Goal: Task Accomplishment & Management: Manage account settings

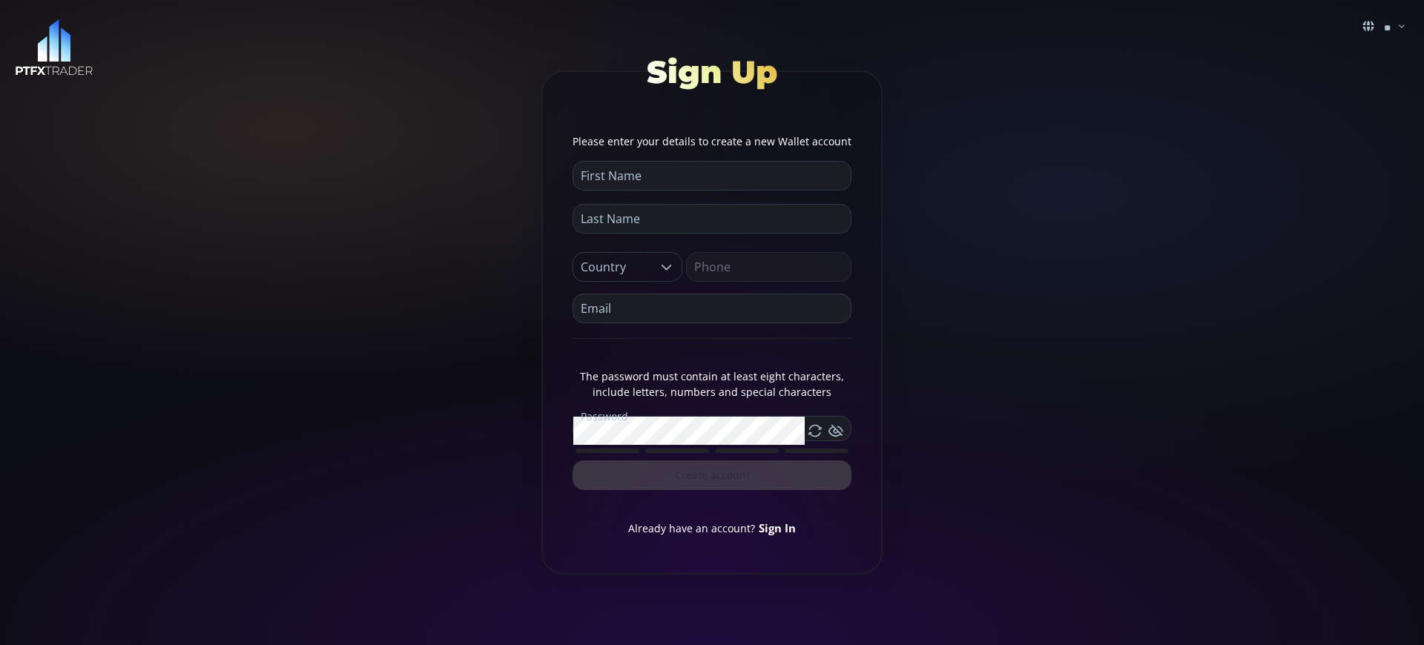
click at [775, 527] on link "Sign In" at bounding box center [777, 528] width 37 height 15
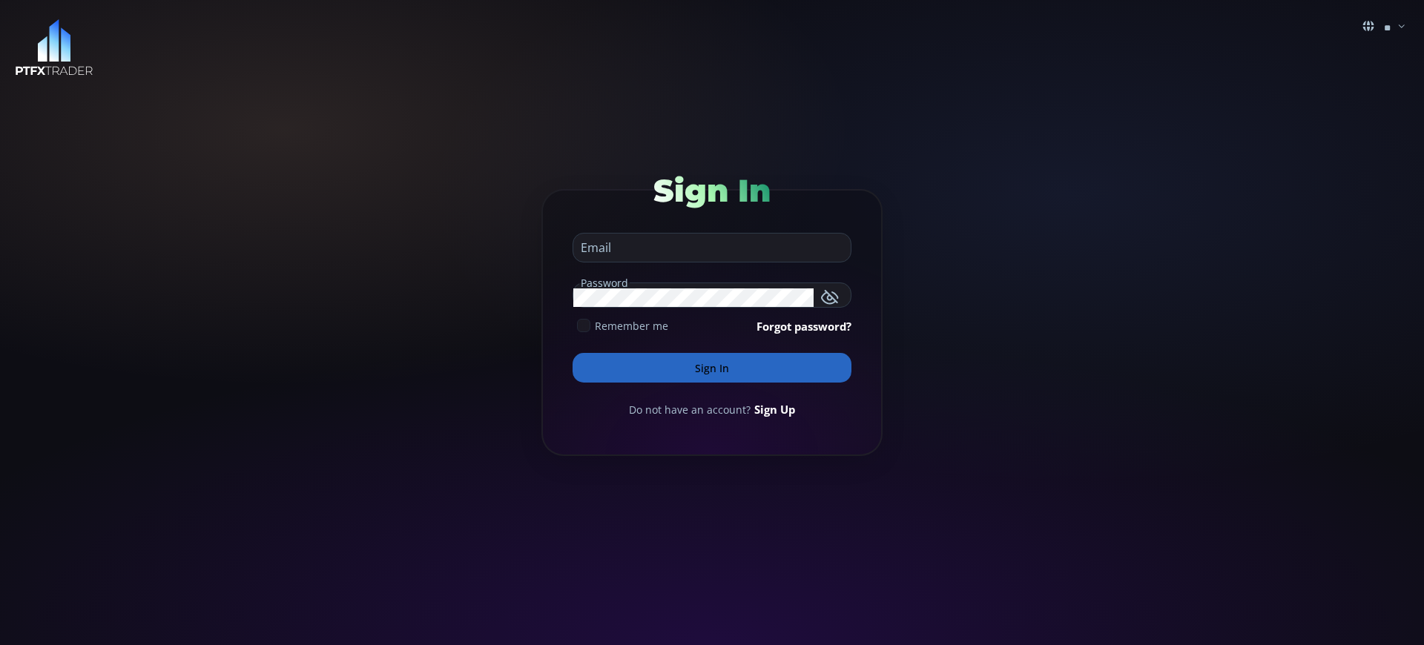
click at [712, 368] on button "Sign In" at bounding box center [712, 368] width 279 height 30
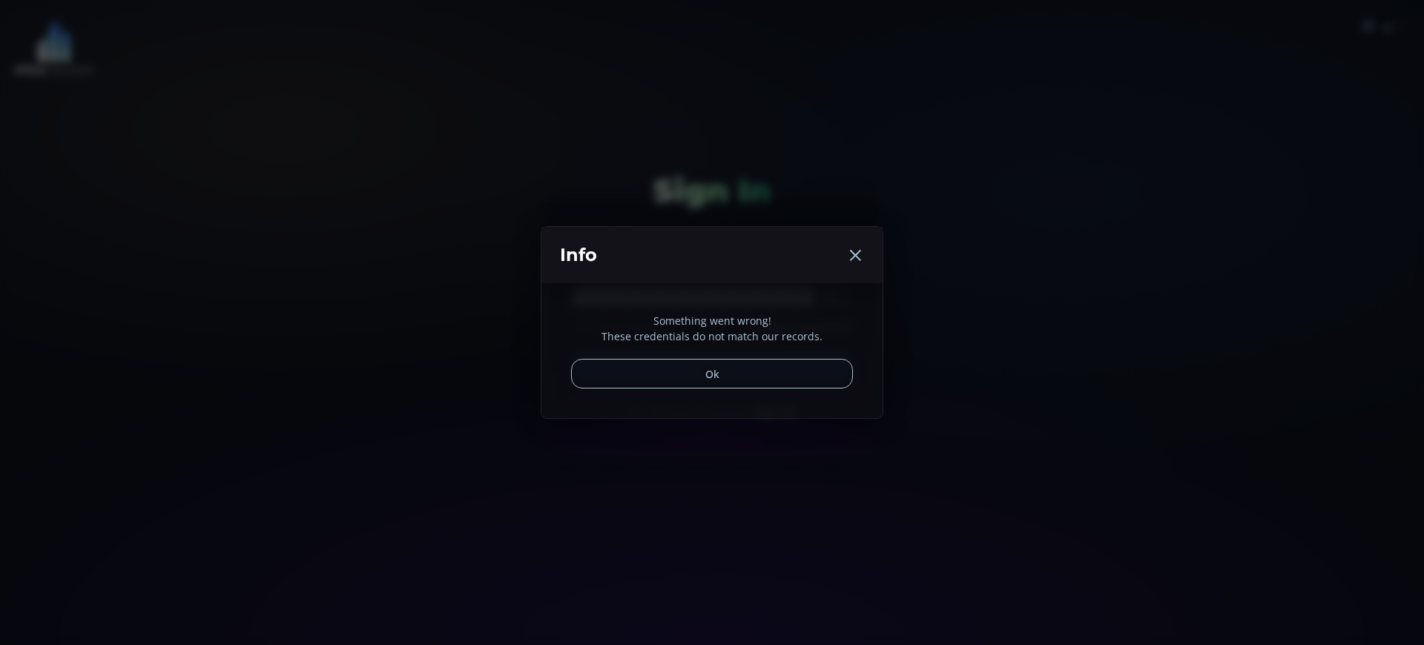
click at [712, 368] on button "Ok" at bounding box center [712, 374] width 282 height 30
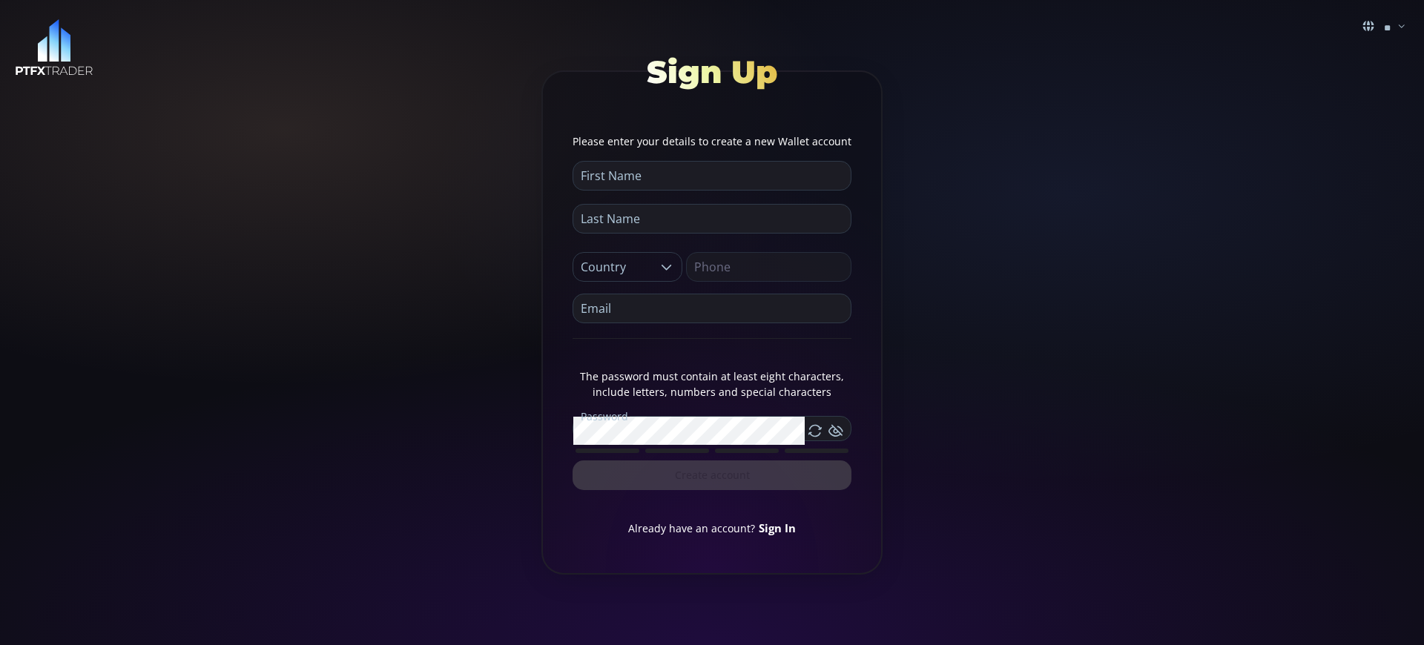
click at [775, 527] on link "Sign In" at bounding box center [777, 528] width 37 height 15
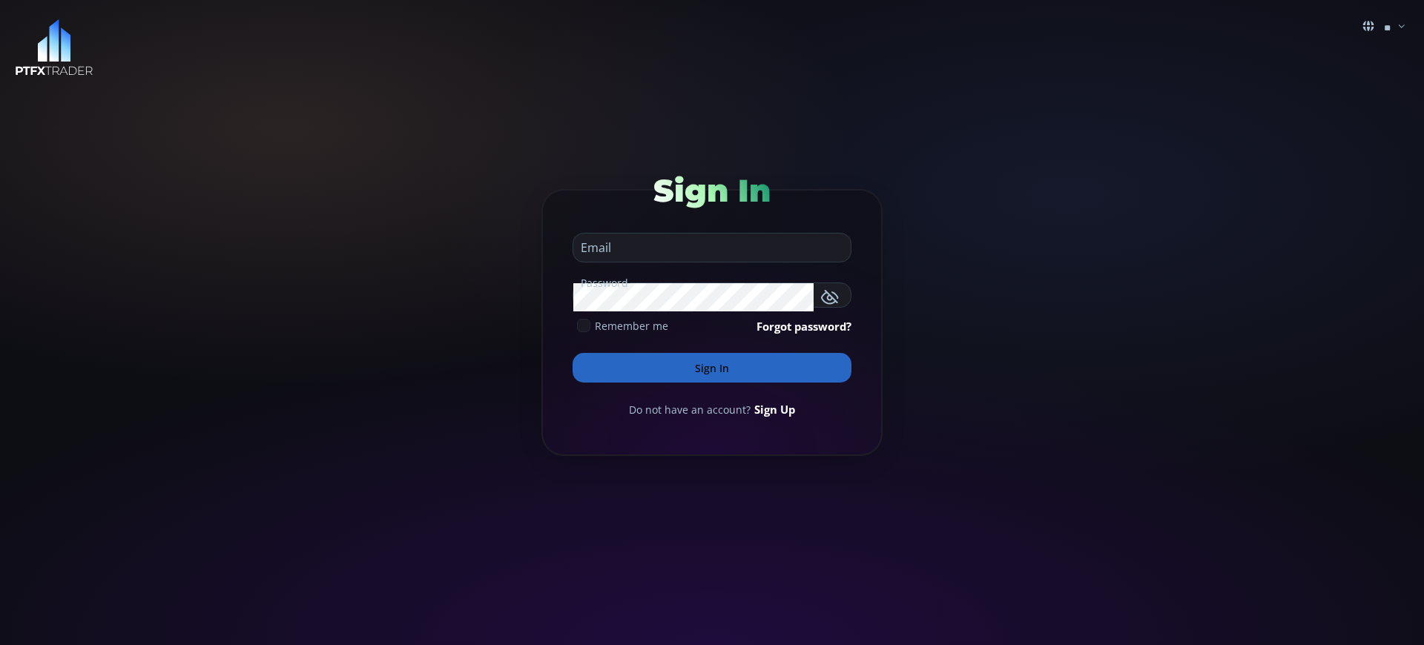
click at [712, 368] on button "Sign In" at bounding box center [712, 368] width 279 height 30
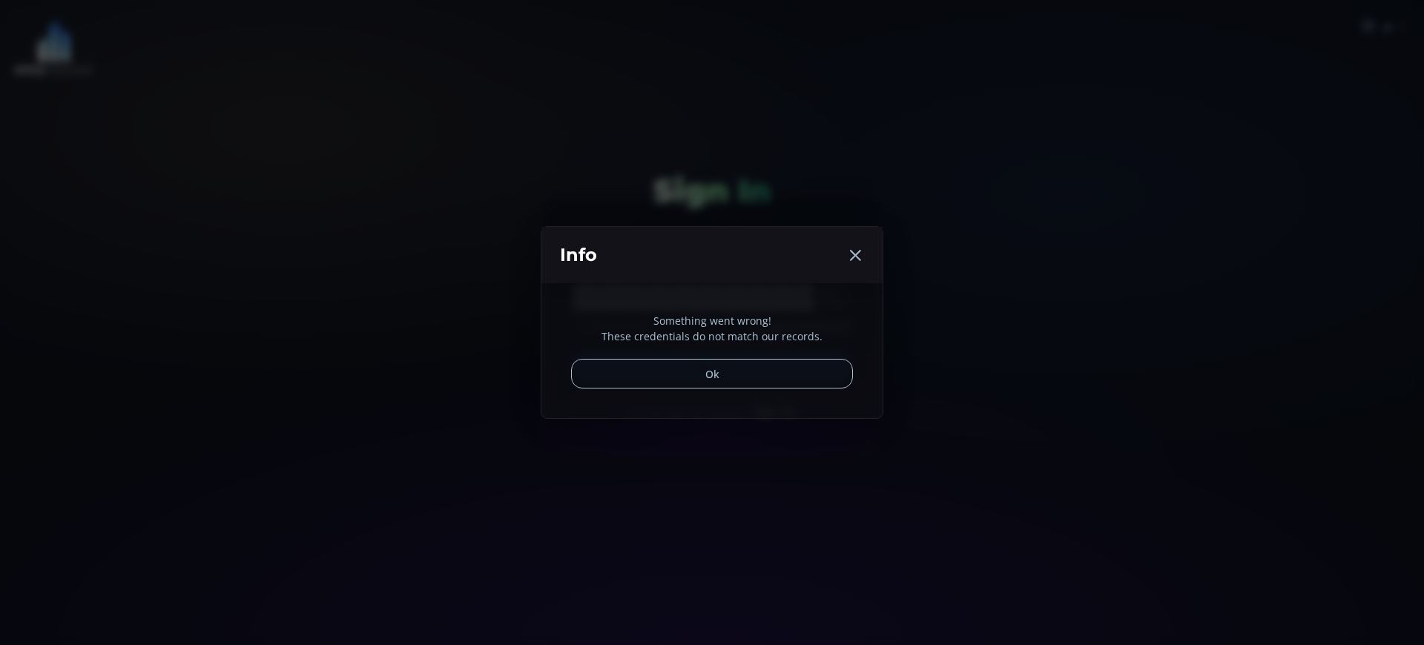
click at [771, 409] on div "Something went wrong! These credentials do not match our records. Ok" at bounding box center [711, 350] width 341 height 135
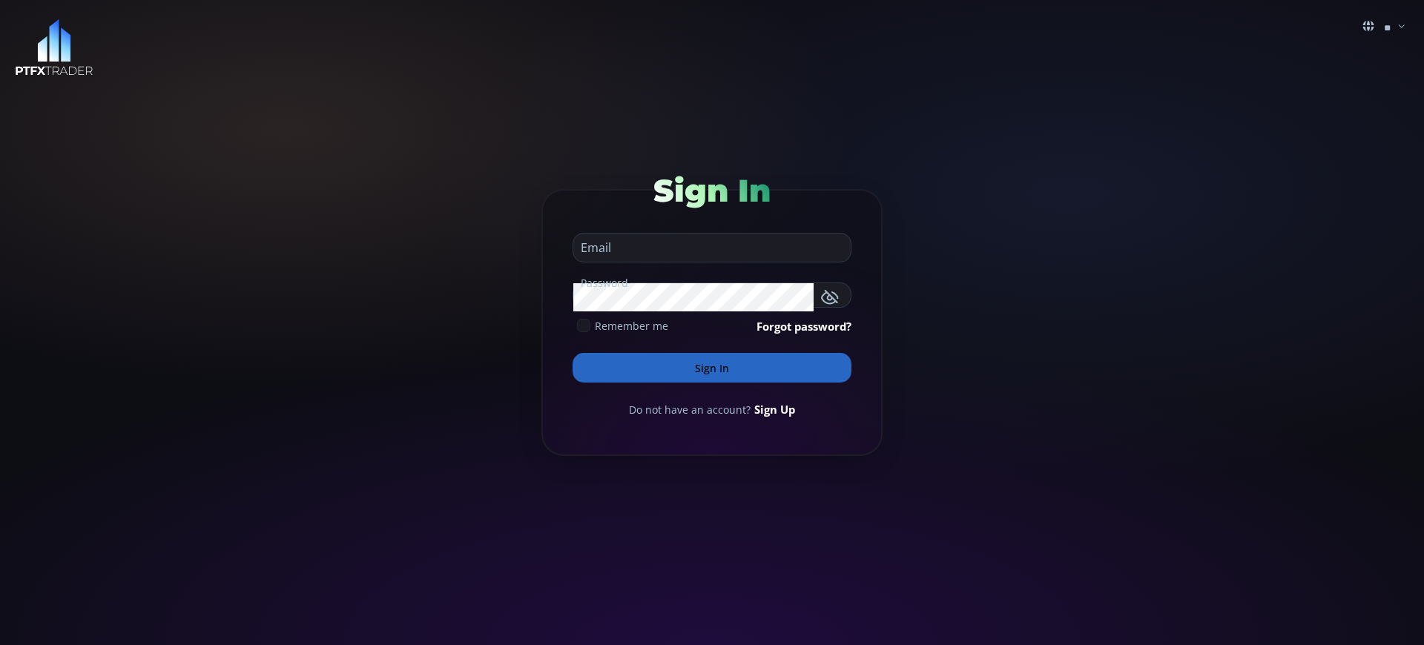
click at [712, 368] on button "Sign In" at bounding box center [712, 368] width 279 height 30
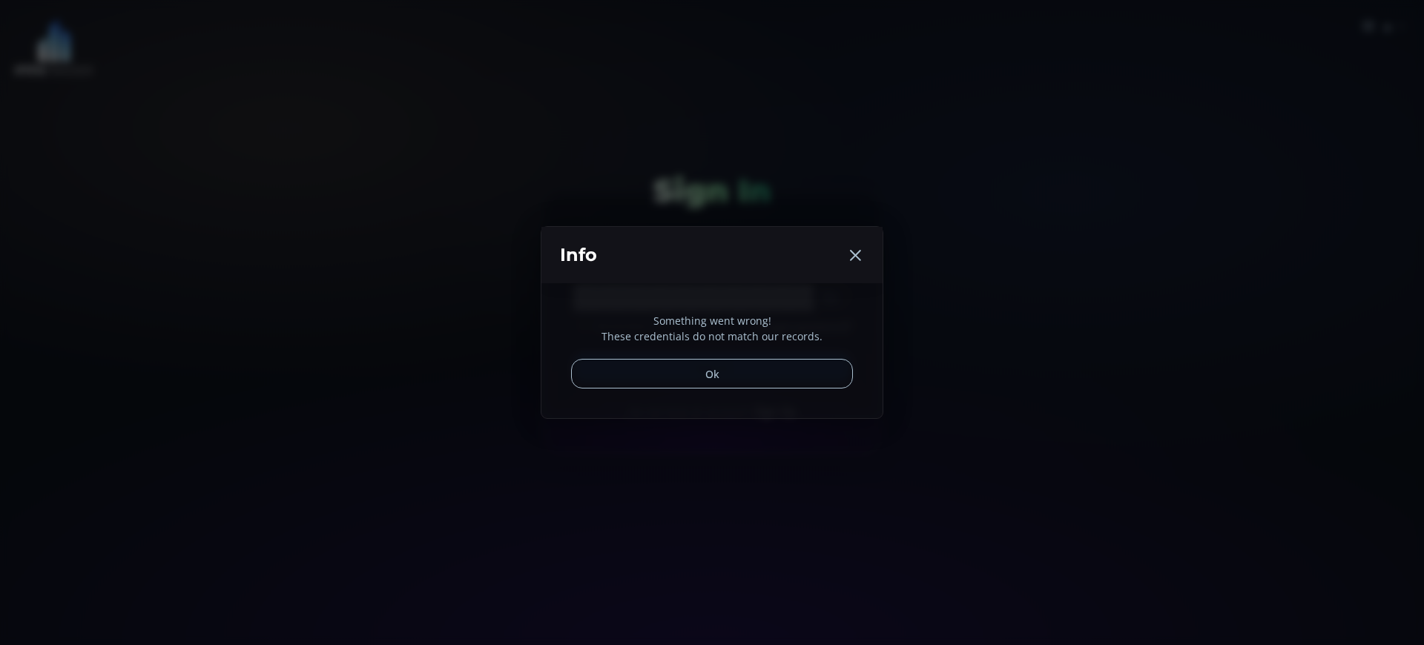
click at [771, 409] on div "Something went wrong! These credentials do not match our records. Ok" at bounding box center [711, 350] width 341 height 135
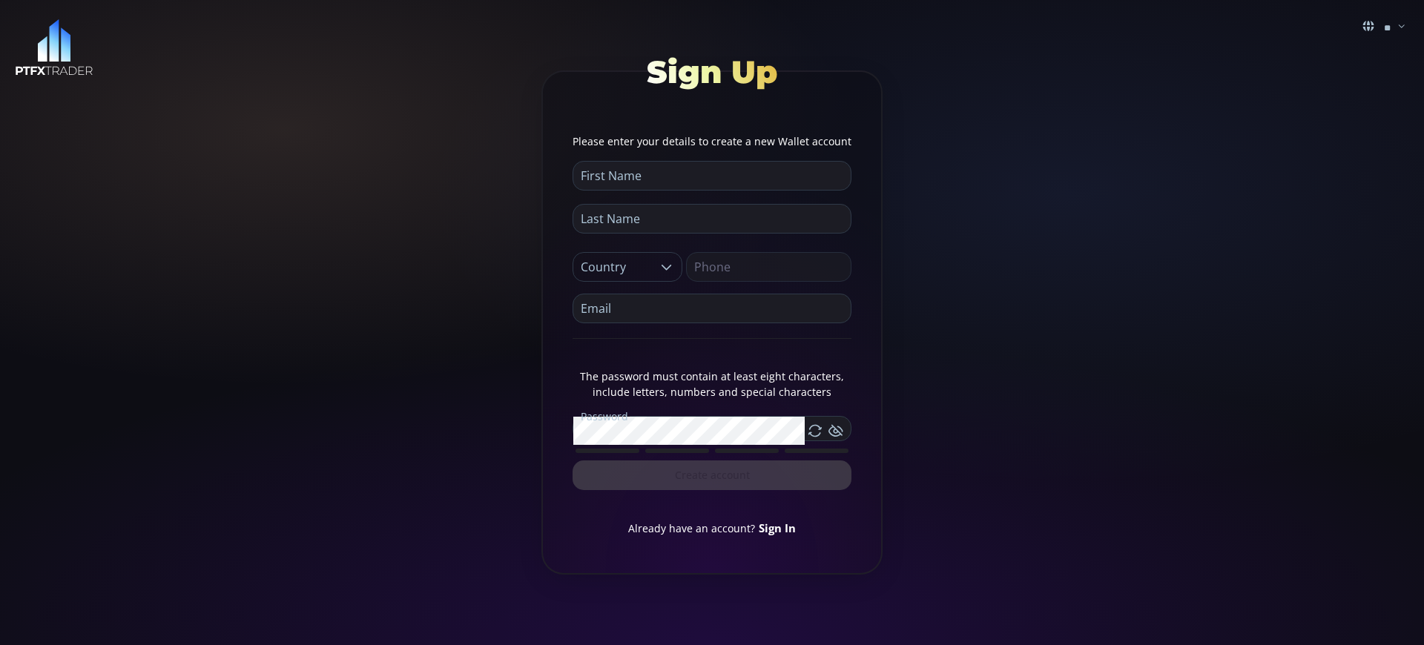
click at [775, 527] on link "Sign In" at bounding box center [777, 528] width 37 height 15
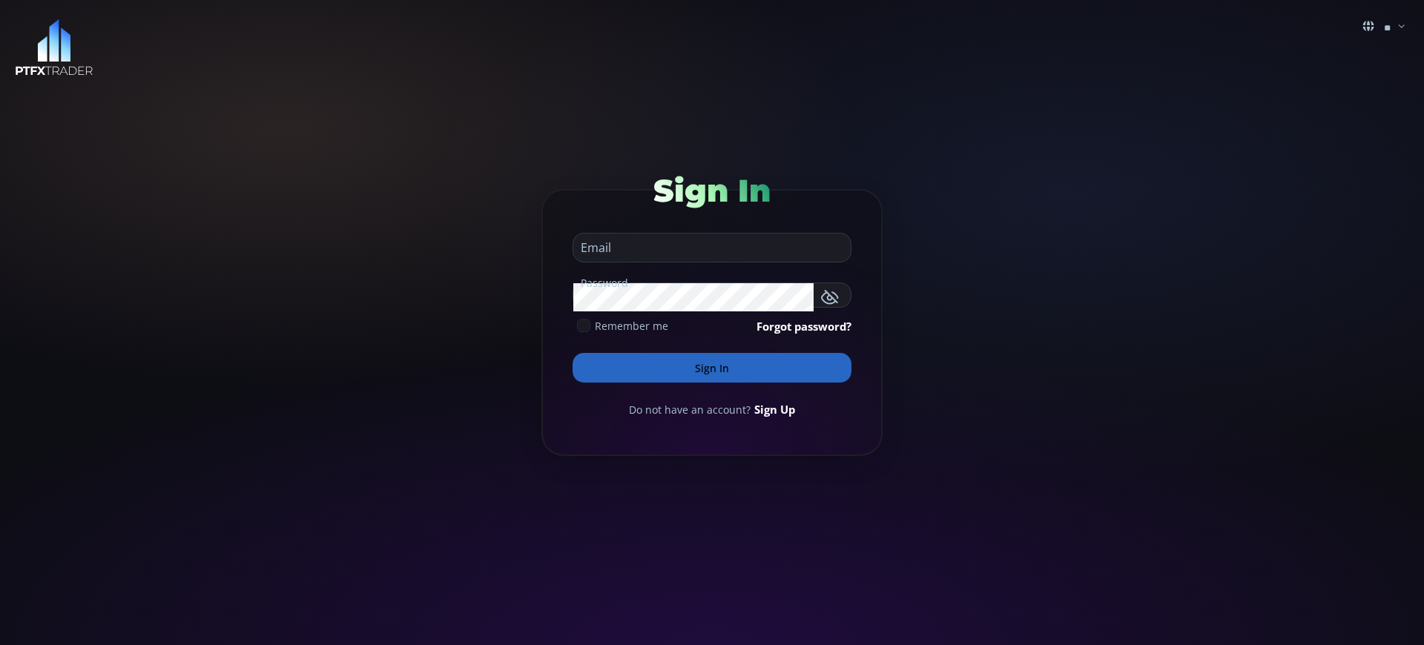
click at [712, 368] on button "Sign In" at bounding box center [712, 368] width 279 height 30
click at [771, 409] on link "Sign Up" at bounding box center [774, 409] width 41 height 16
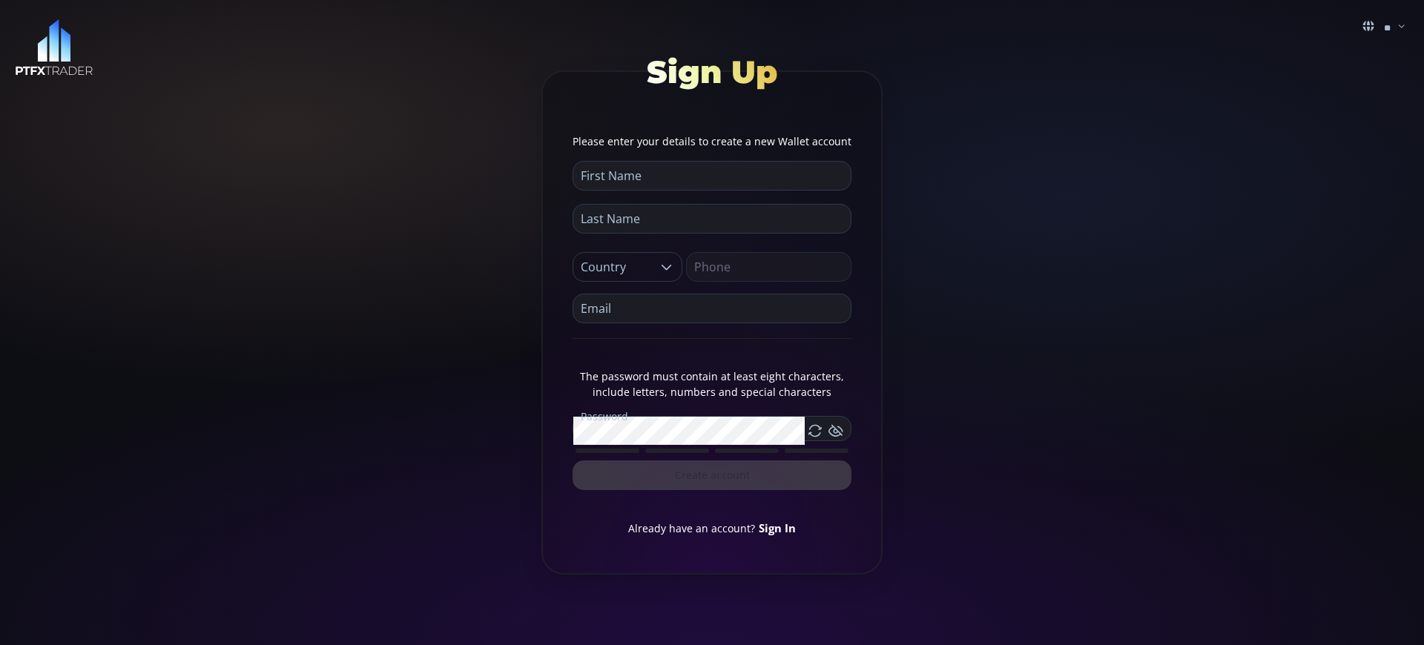
click at [775, 527] on link "Sign In" at bounding box center [777, 528] width 37 height 15
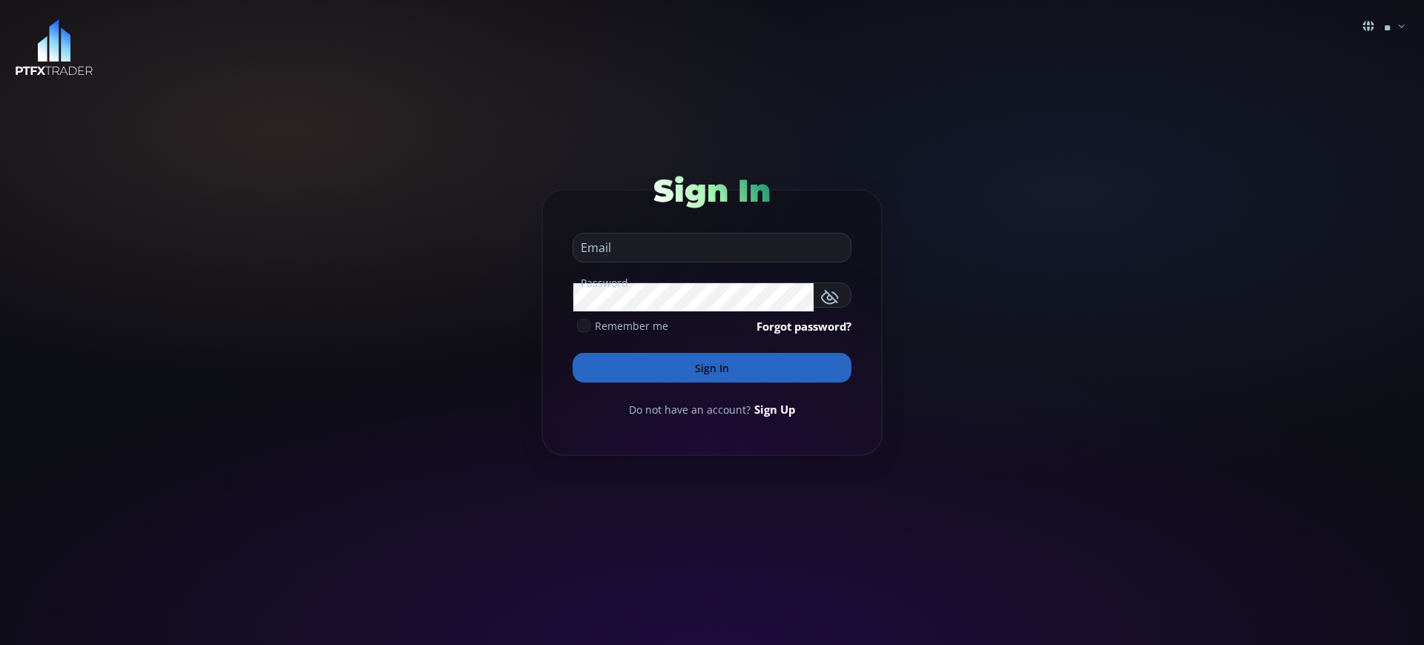
click at [712, 368] on button "Sign In" at bounding box center [712, 368] width 279 height 30
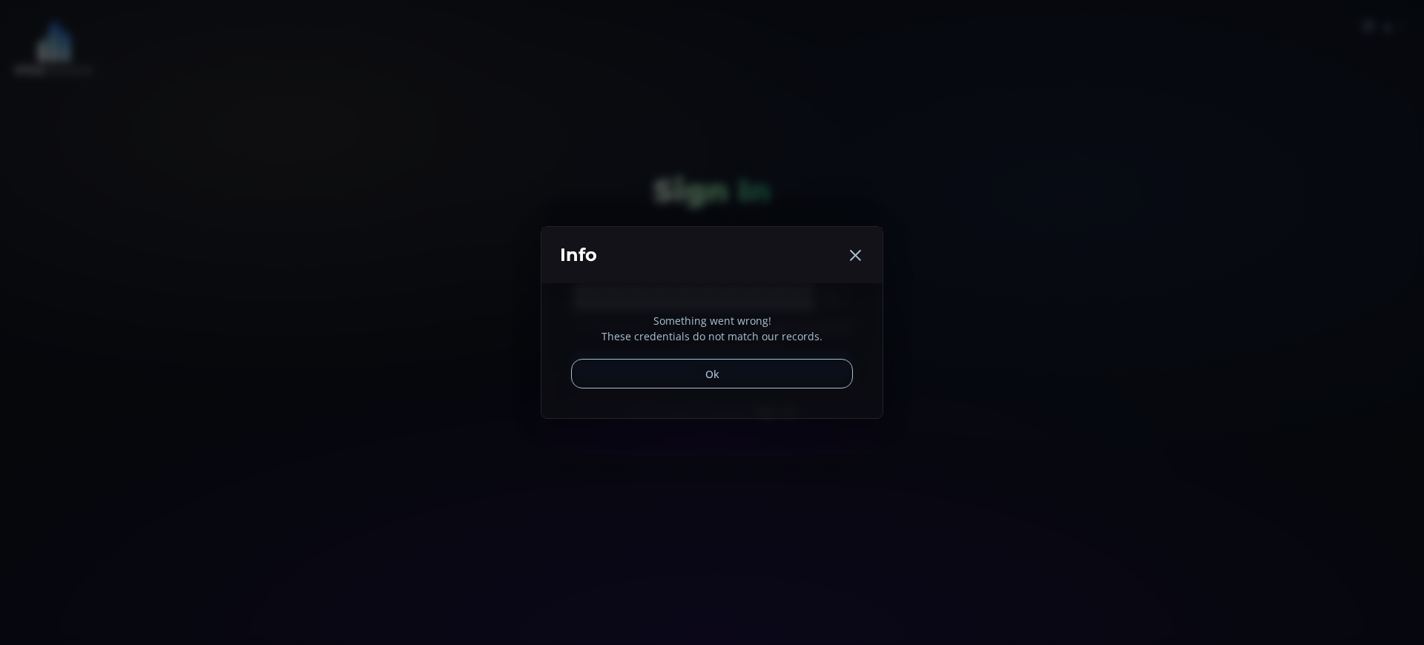
click at [712, 320] on p "Something went wrong!" at bounding box center [712, 321] width 282 height 16
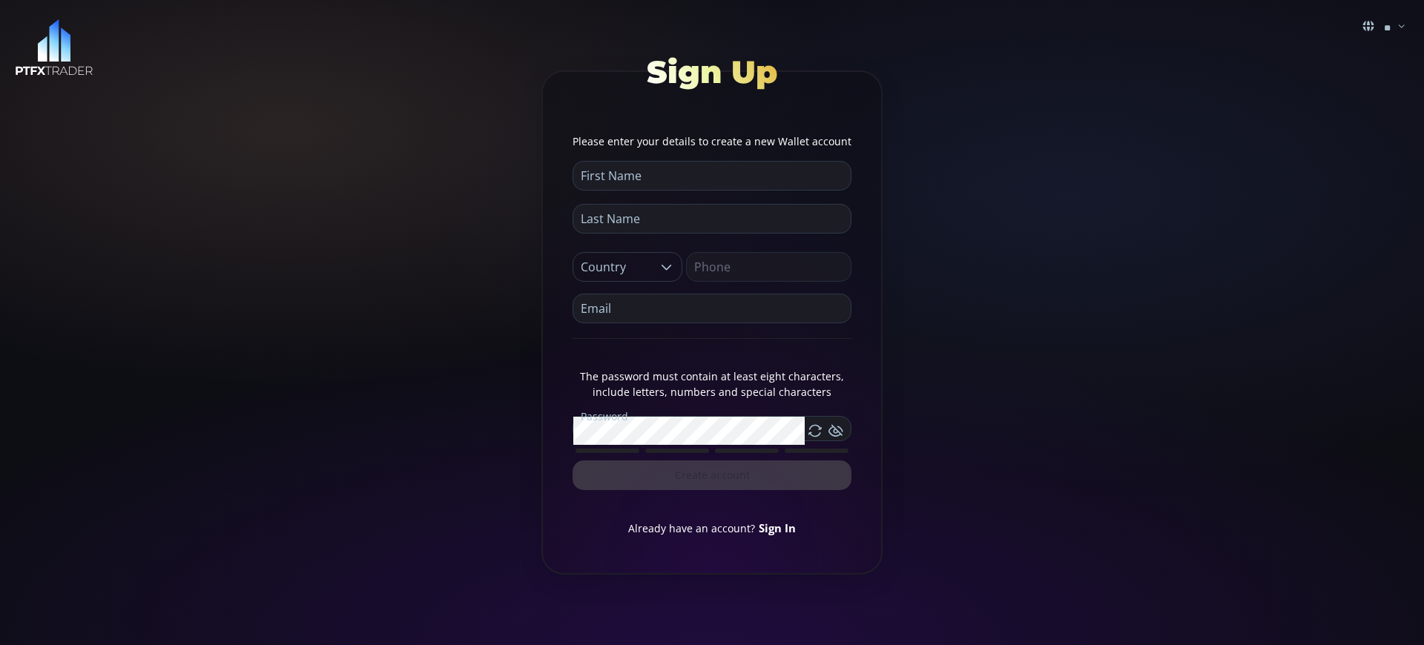
click at [775, 527] on link "Sign In" at bounding box center [777, 528] width 37 height 15
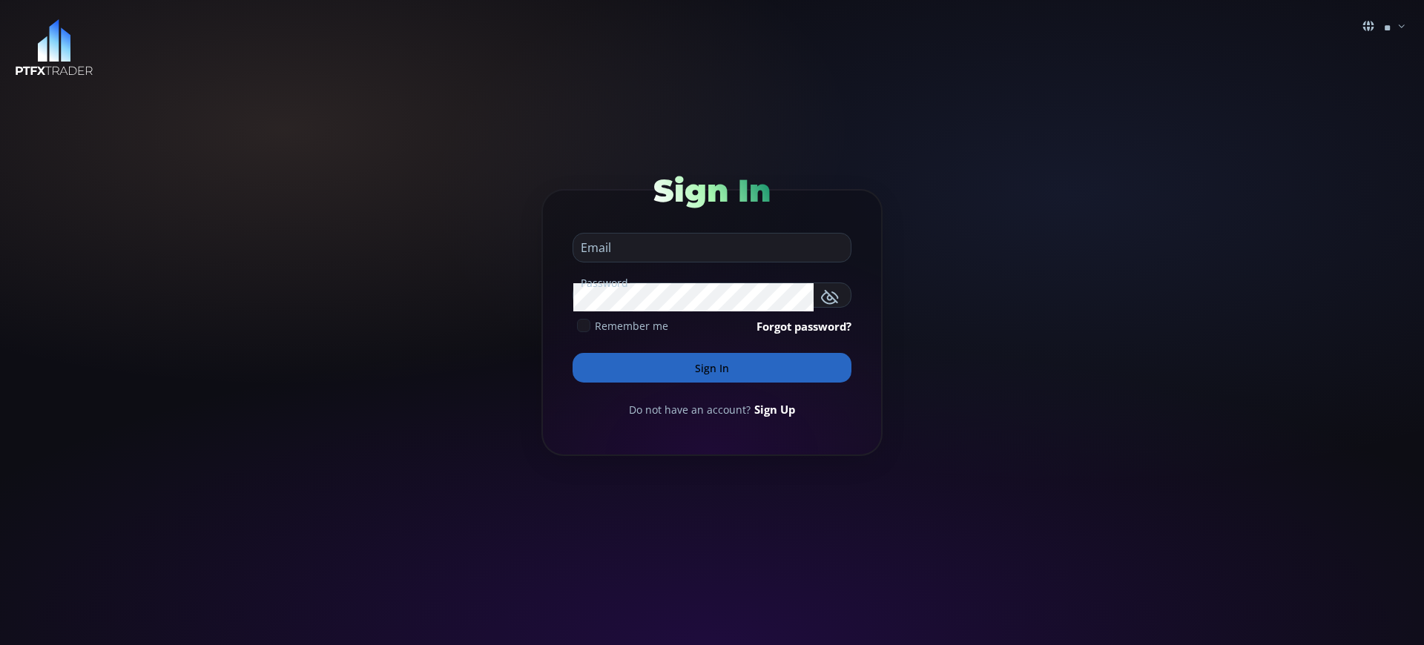
click at [712, 368] on button "Sign In" at bounding box center [712, 368] width 279 height 30
click at [771, 409] on link "Sign Up" at bounding box center [774, 409] width 41 height 16
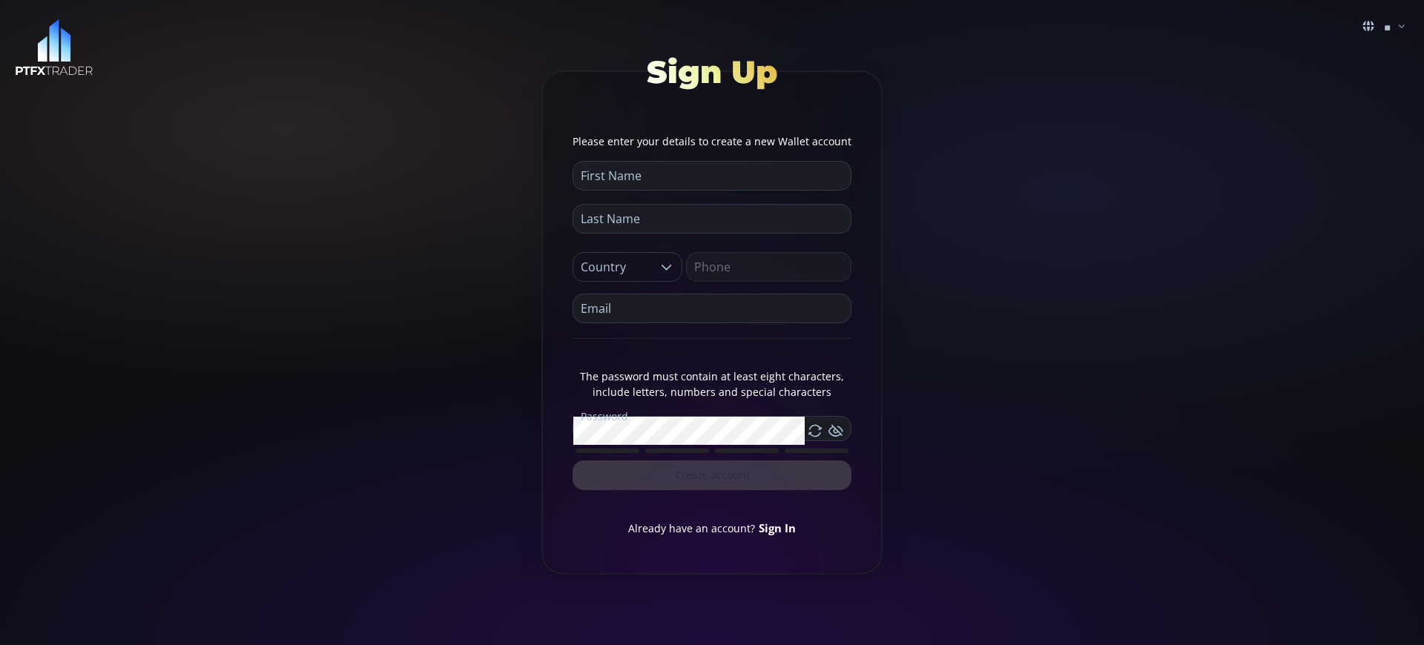
click at [775, 527] on link "Sign In" at bounding box center [777, 528] width 37 height 15
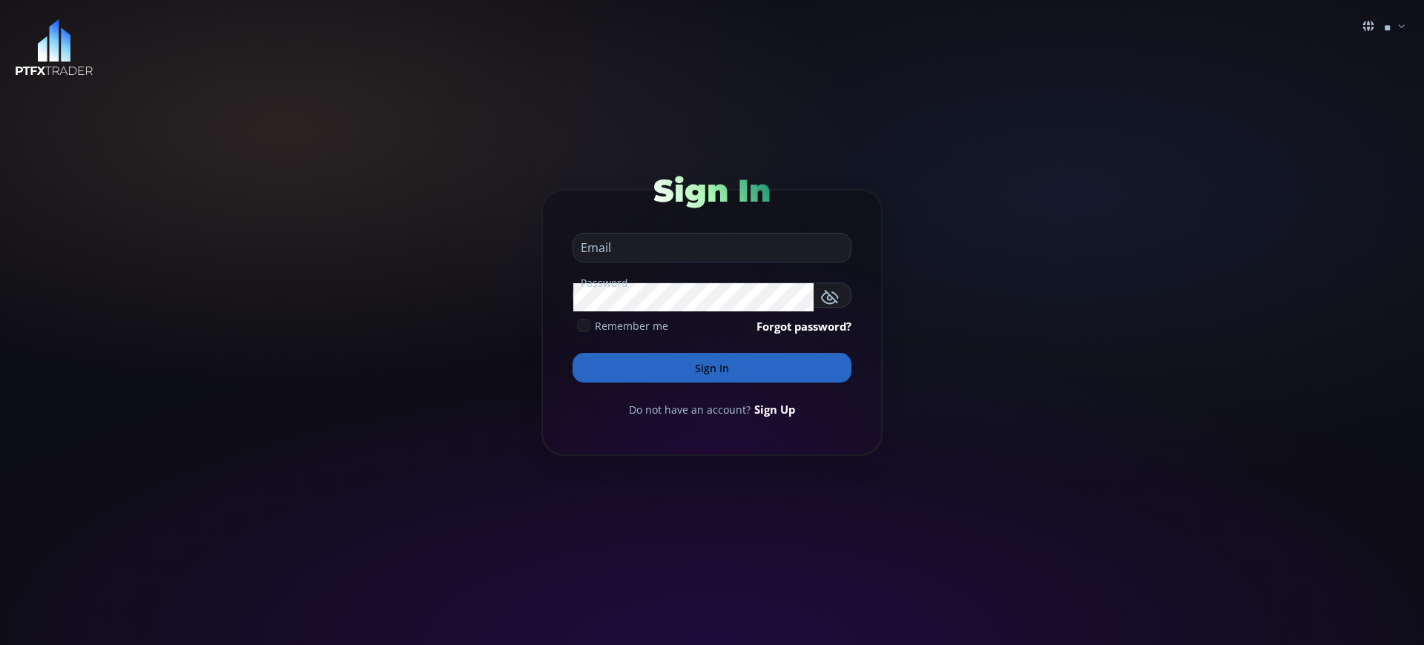
click at [712, 368] on button "Sign In" at bounding box center [712, 368] width 279 height 30
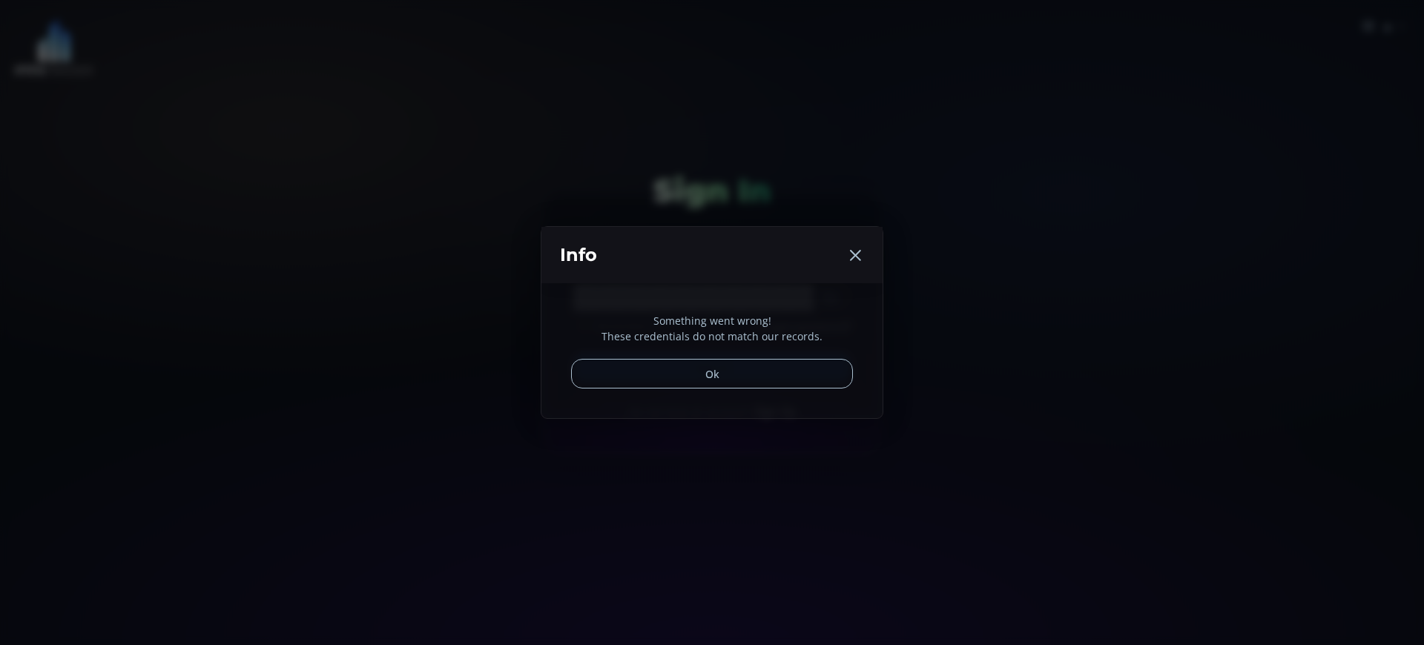
click at [712, 374] on button "Ok" at bounding box center [712, 374] width 282 height 30
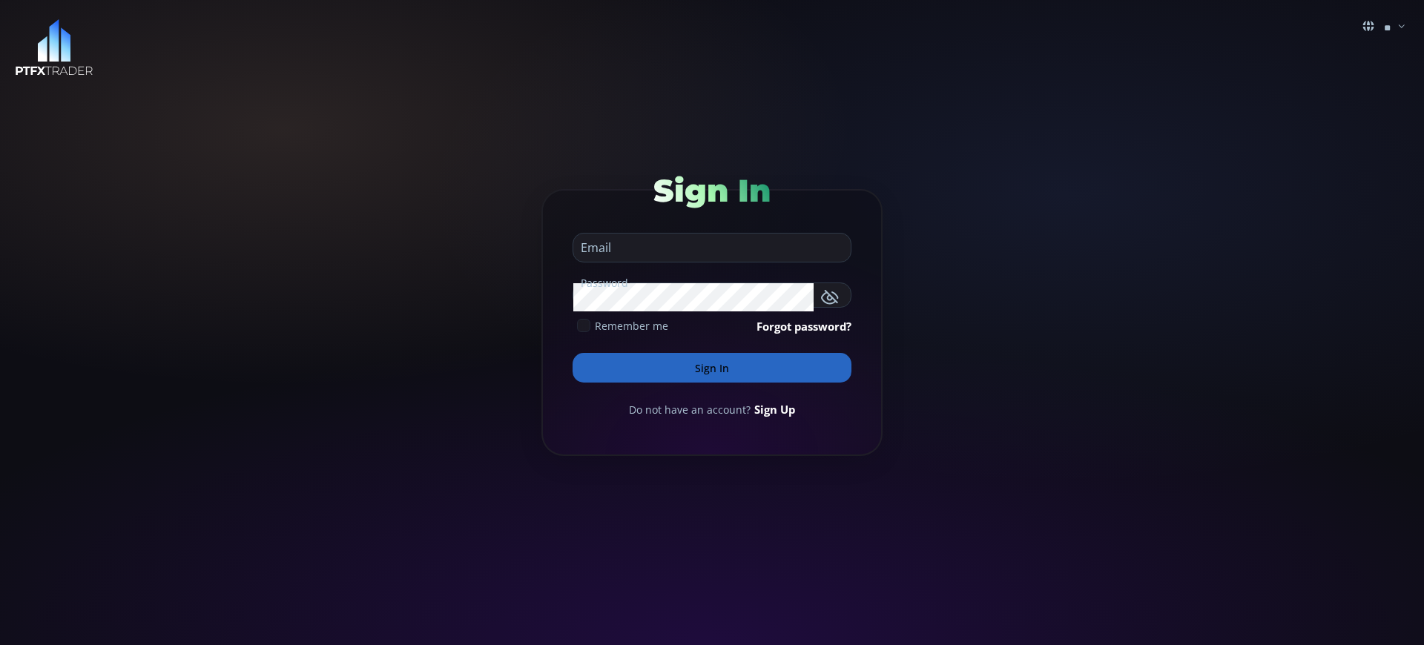
click at [712, 368] on button "Sign In" at bounding box center [712, 368] width 279 height 30
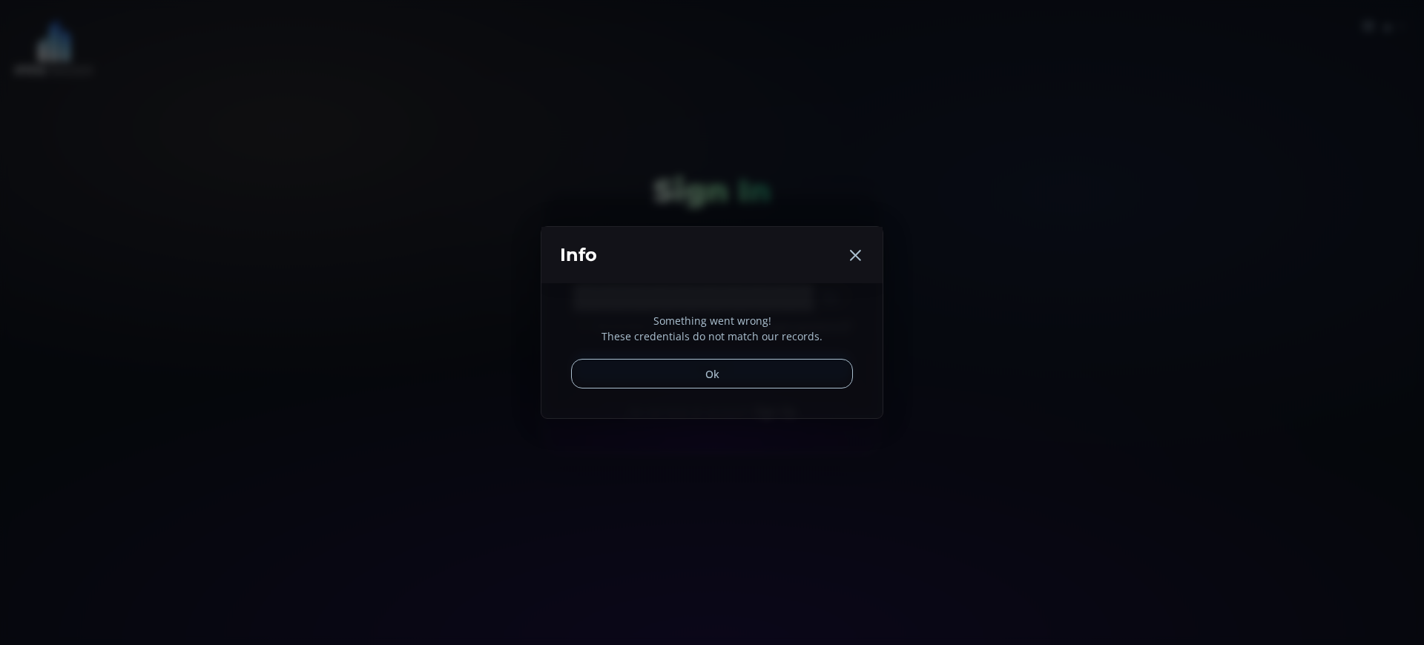
click at [712, 320] on p "Something went wrong!" at bounding box center [712, 321] width 282 height 16
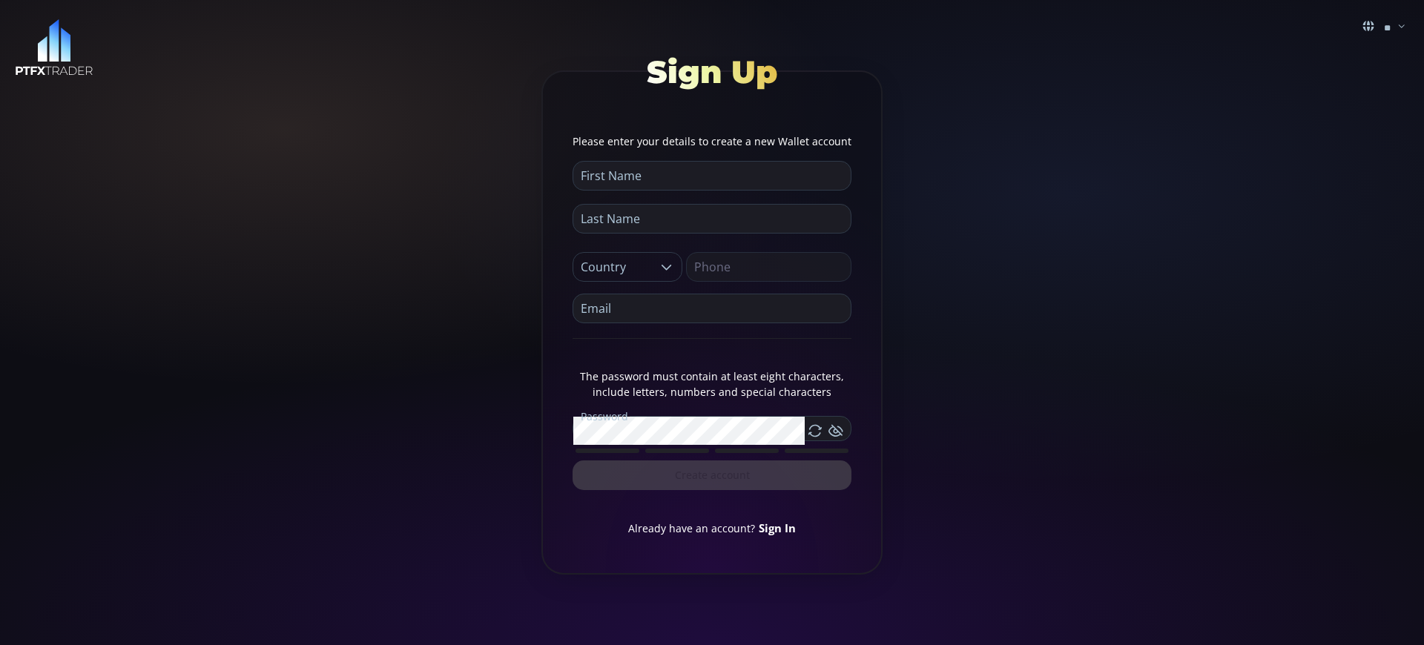
click at [775, 527] on link "Sign In" at bounding box center [777, 528] width 37 height 15
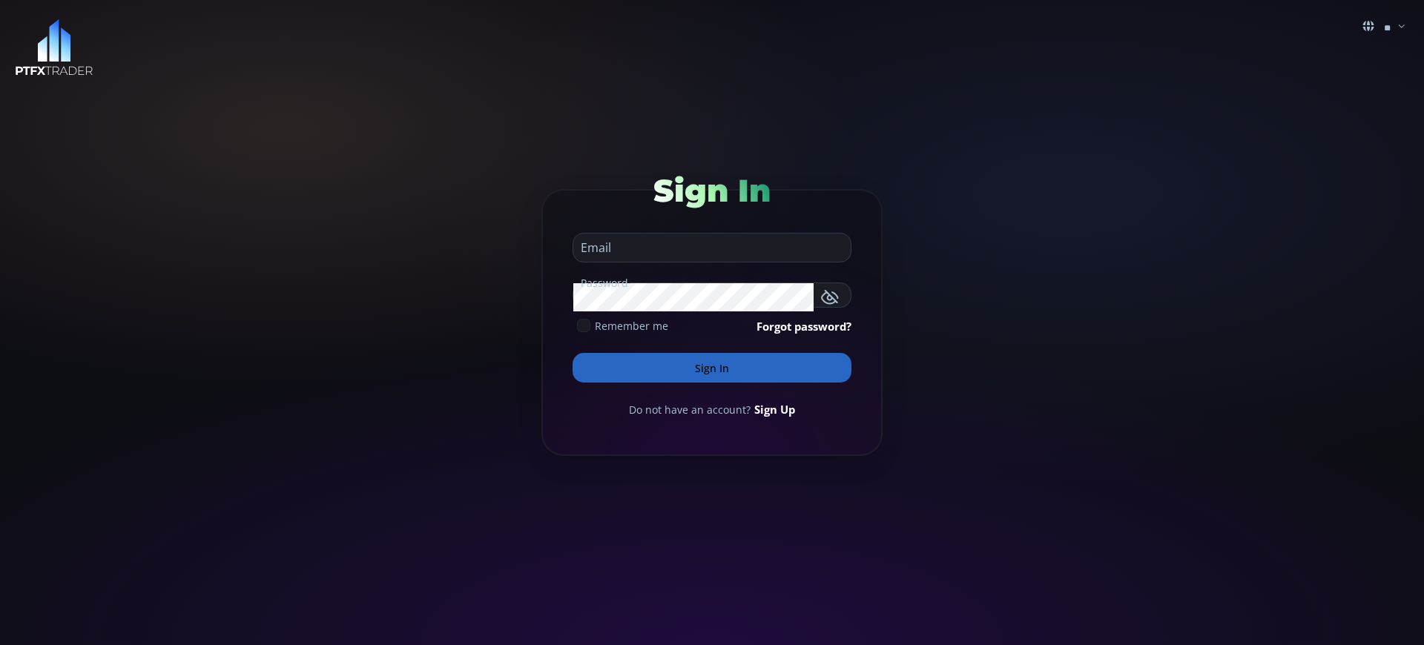
click at [712, 368] on button "Sign In" at bounding box center [712, 368] width 279 height 30
click at [771, 409] on link "Sign Up" at bounding box center [774, 409] width 41 height 16
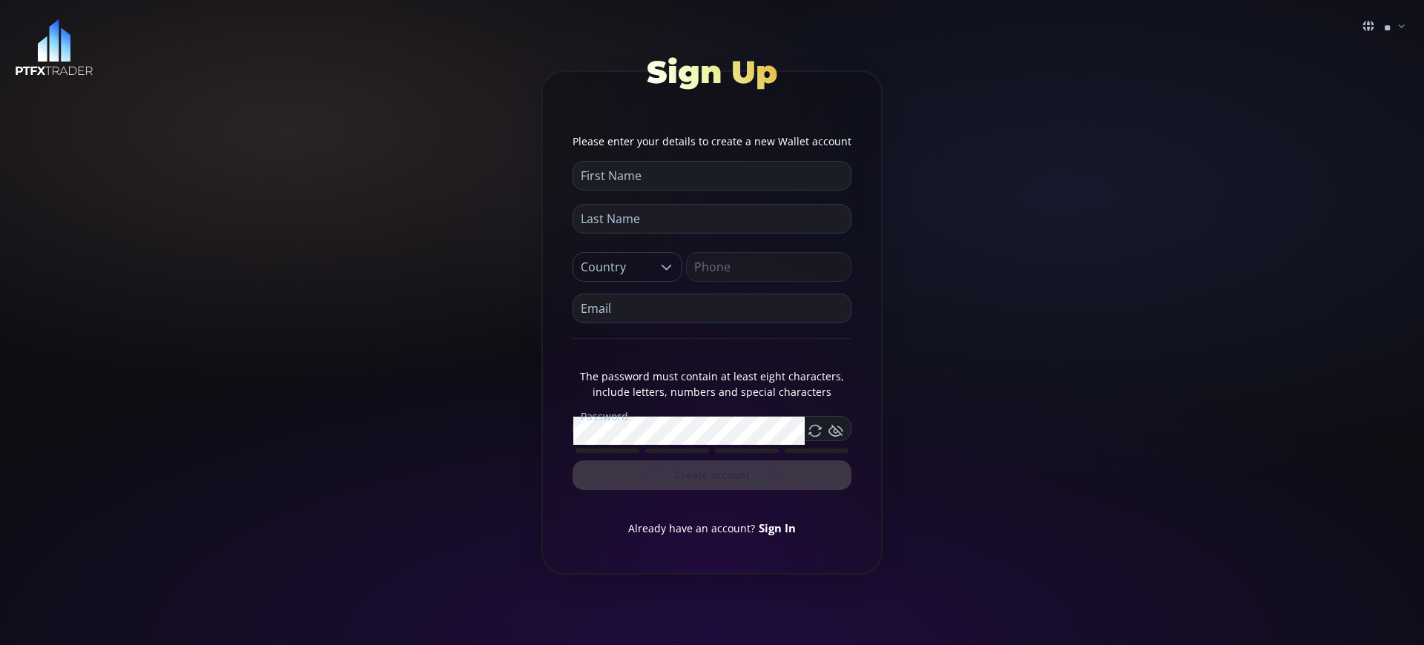
click at [775, 527] on link "Sign In" at bounding box center [777, 528] width 37 height 15
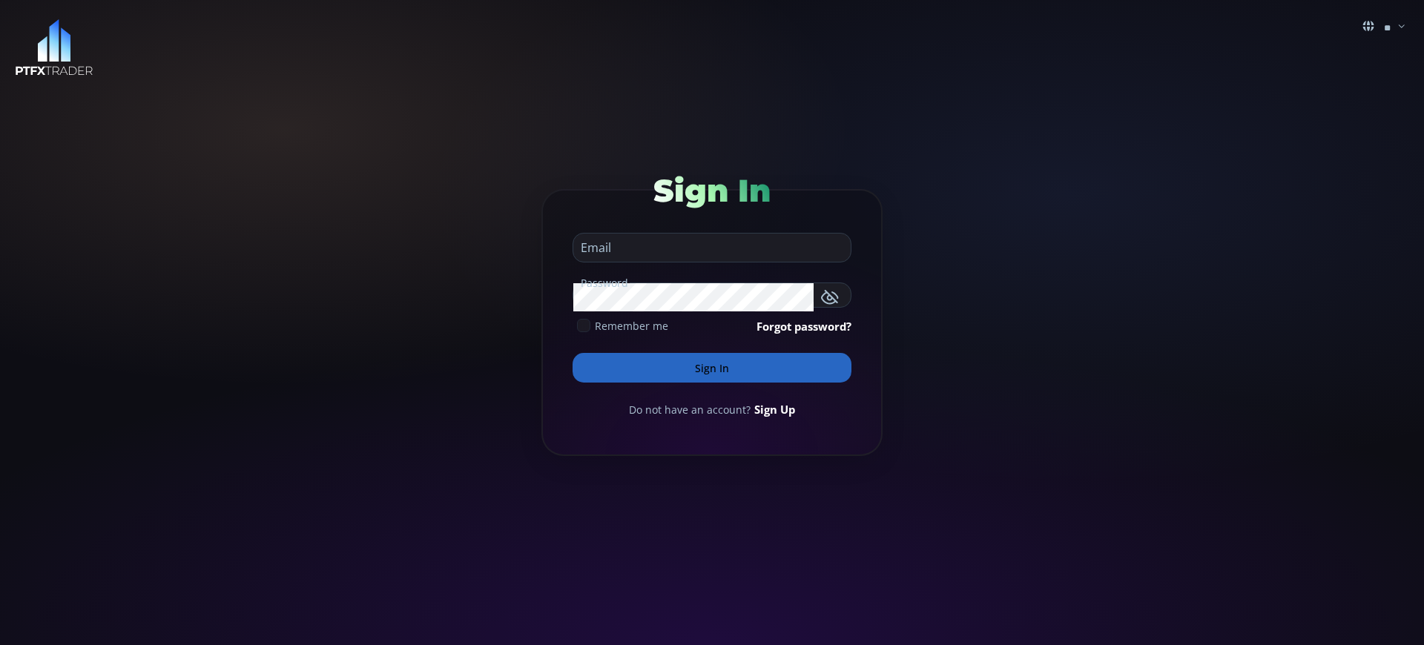
click at [712, 368] on button "Sign In" at bounding box center [712, 368] width 279 height 30
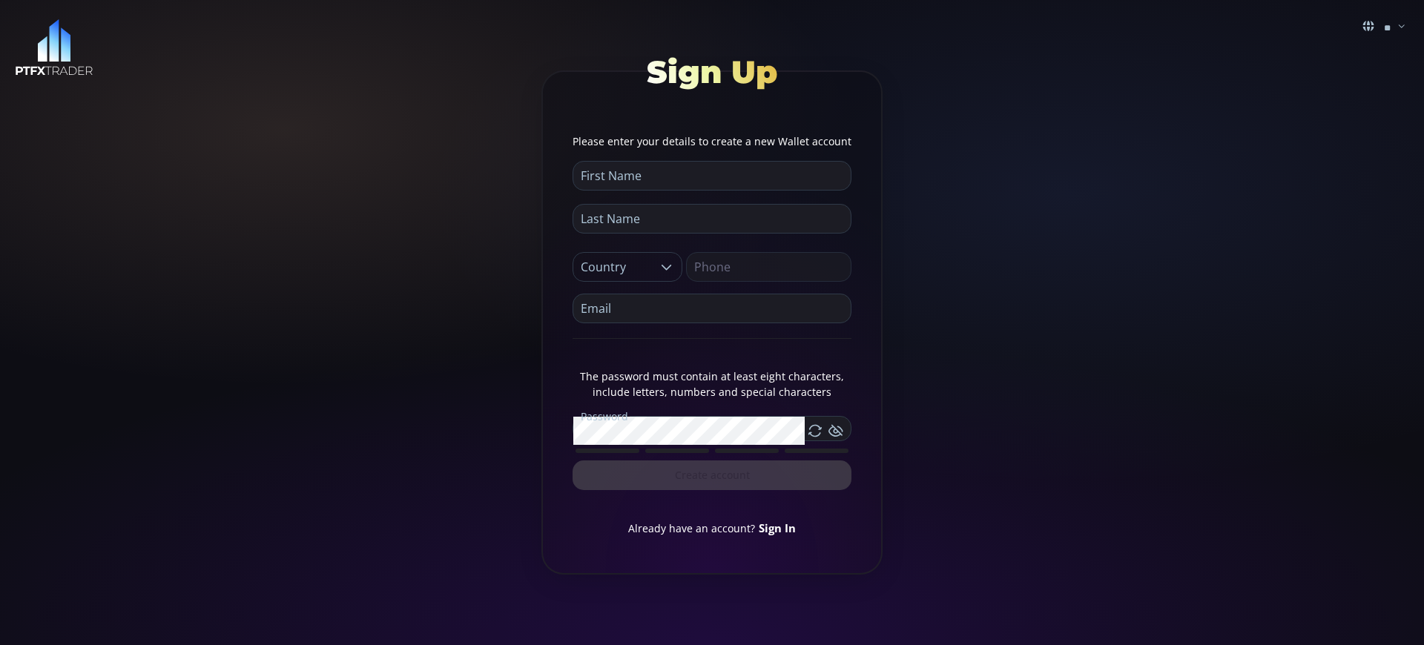
click at [775, 527] on link "Sign In" at bounding box center [777, 528] width 37 height 15
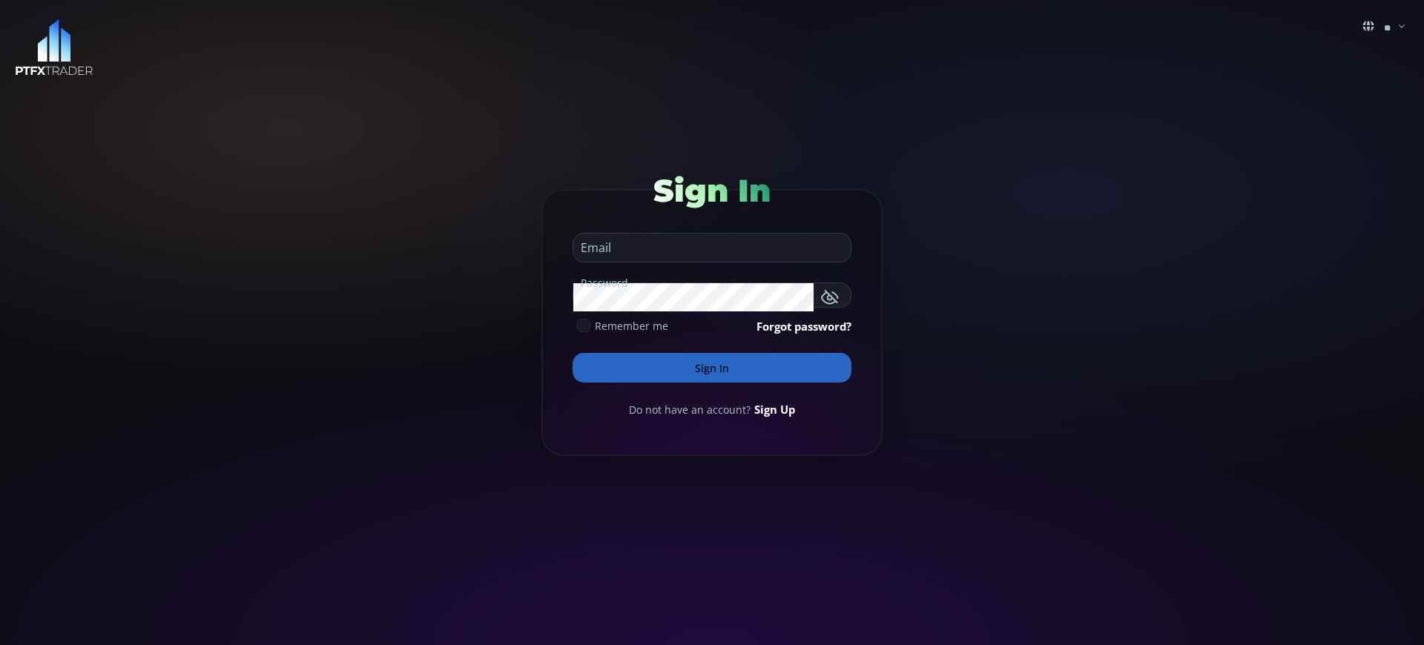
click at [712, 368] on button "Sign In" at bounding box center [712, 368] width 279 height 30
